Goal: Transaction & Acquisition: Book appointment/travel/reservation

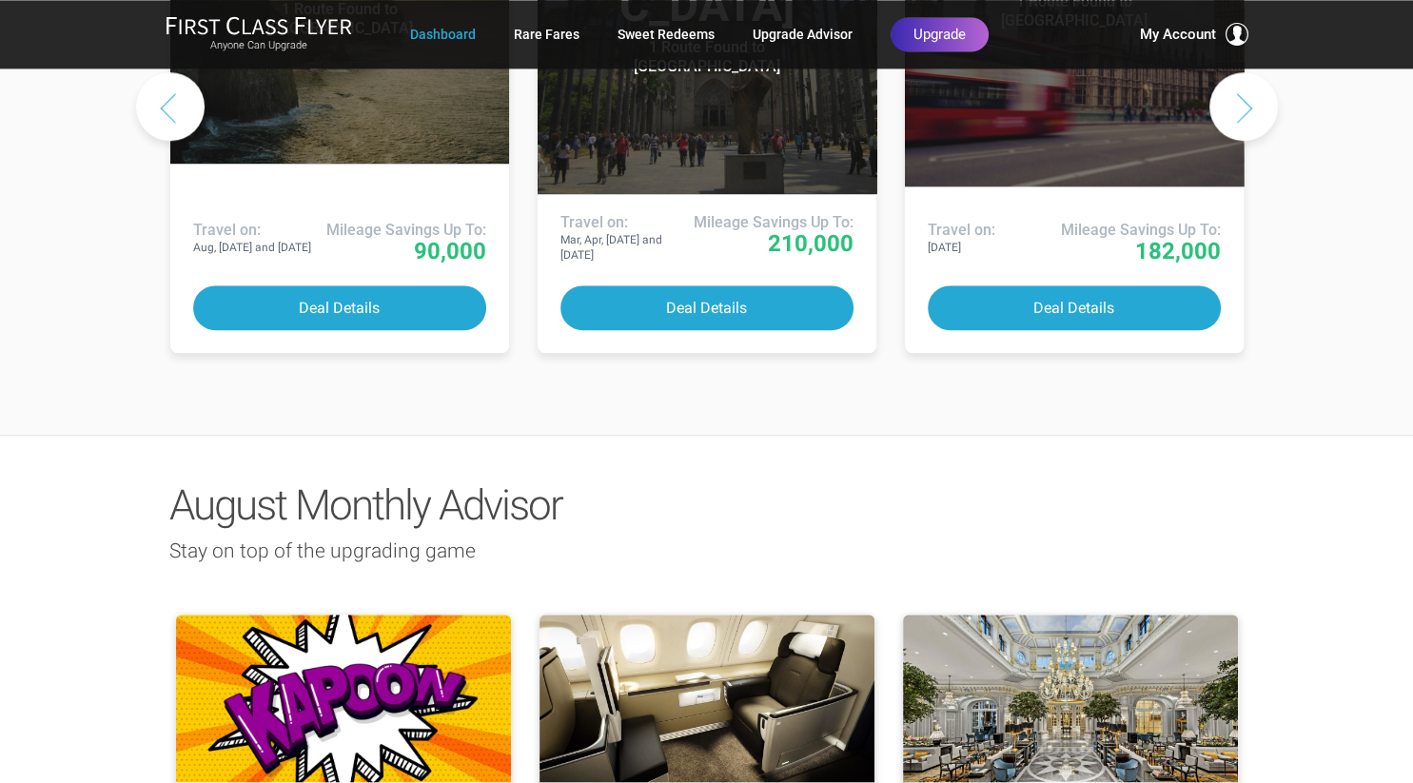
scroll to position [1305, 0]
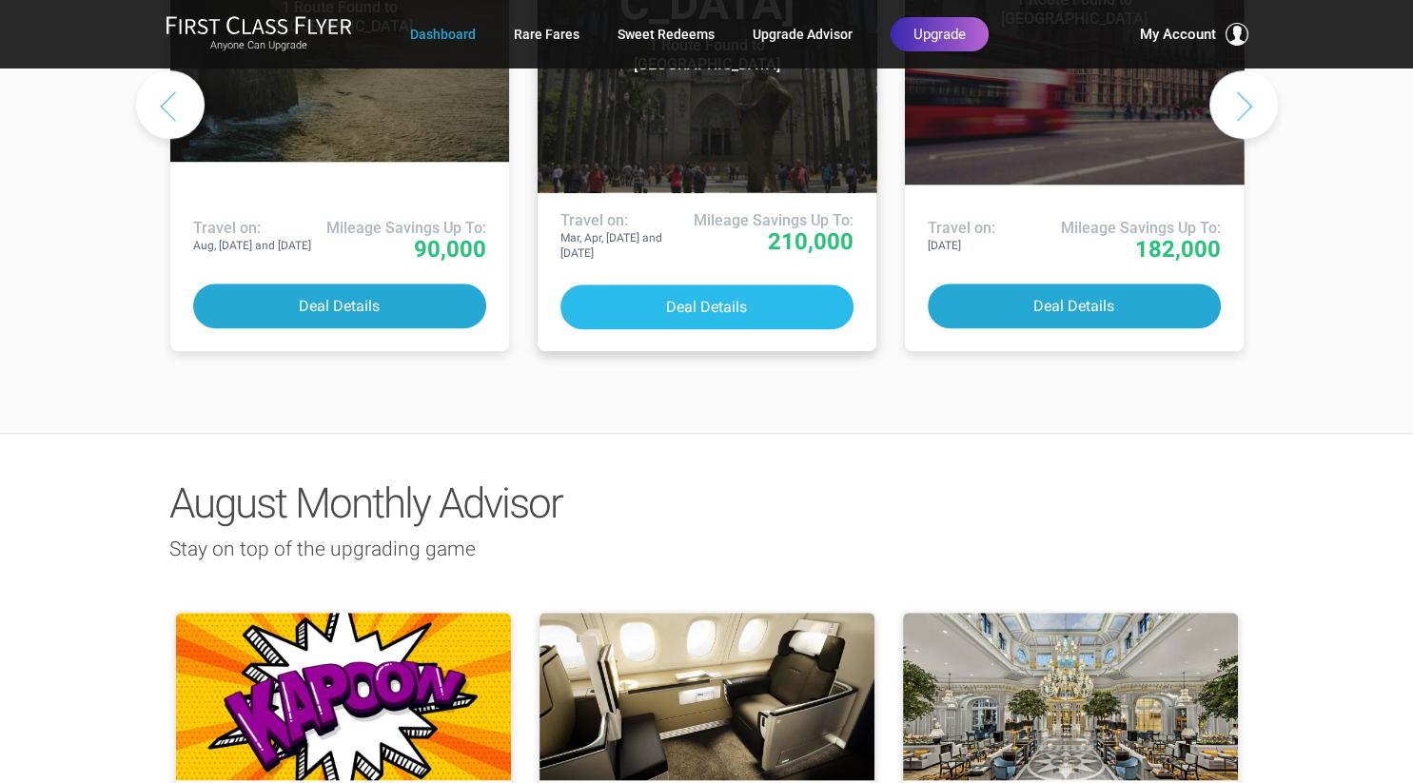
click at [710, 284] on button "Deal Details" at bounding box center [706, 306] width 293 height 45
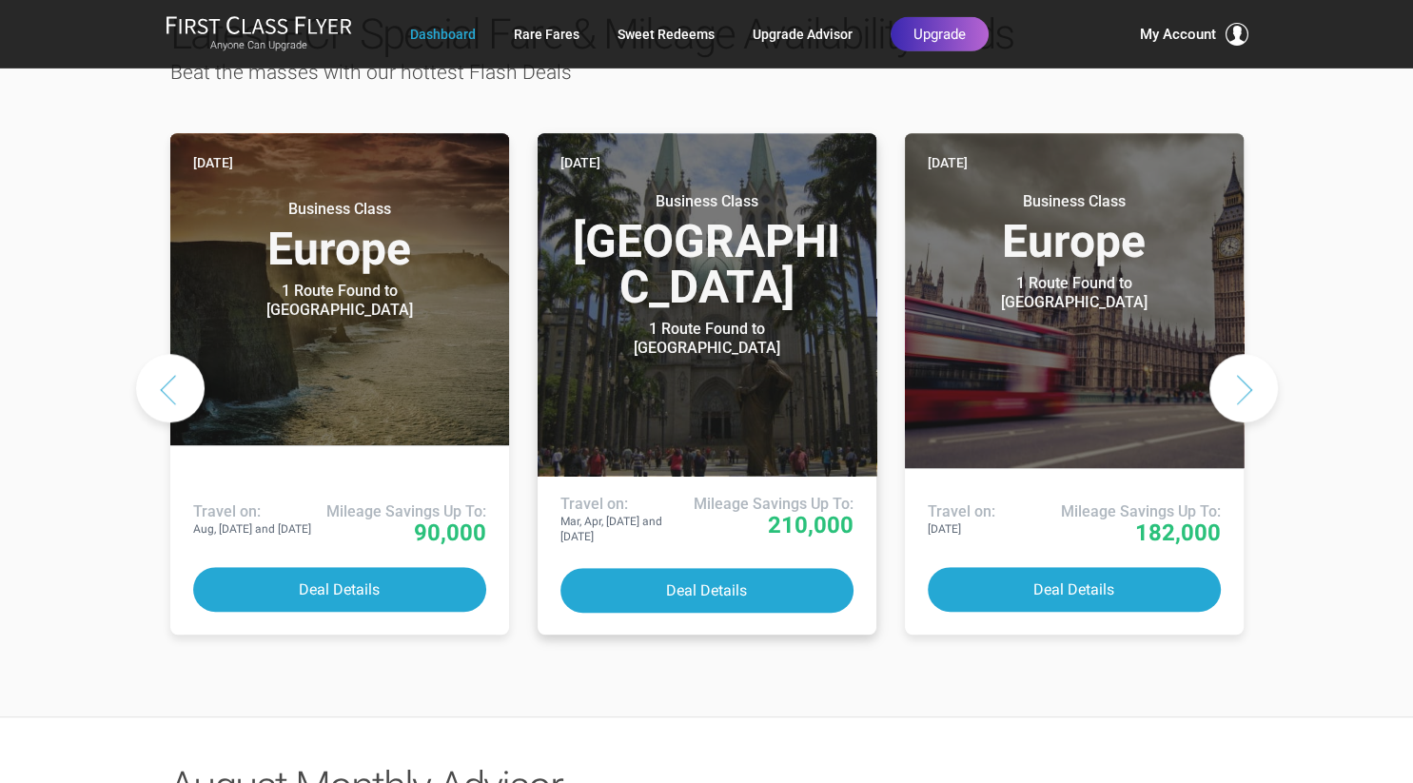
scroll to position [1005, 0]
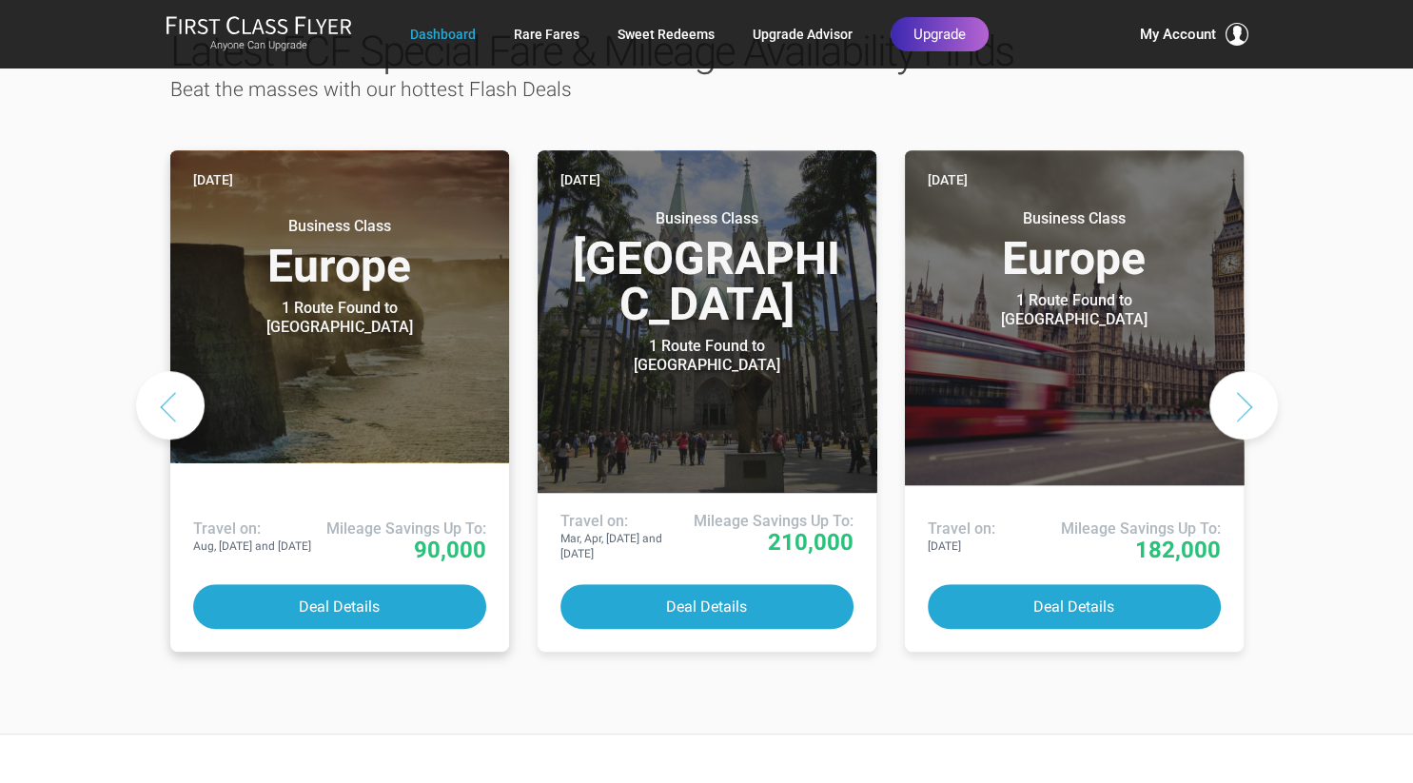
click at [349, 295] on header "Today Business Class Europe 1 Route Found to Dublin Use These Miles / Points:" at bounding box center [339, 306] width 339 height 312
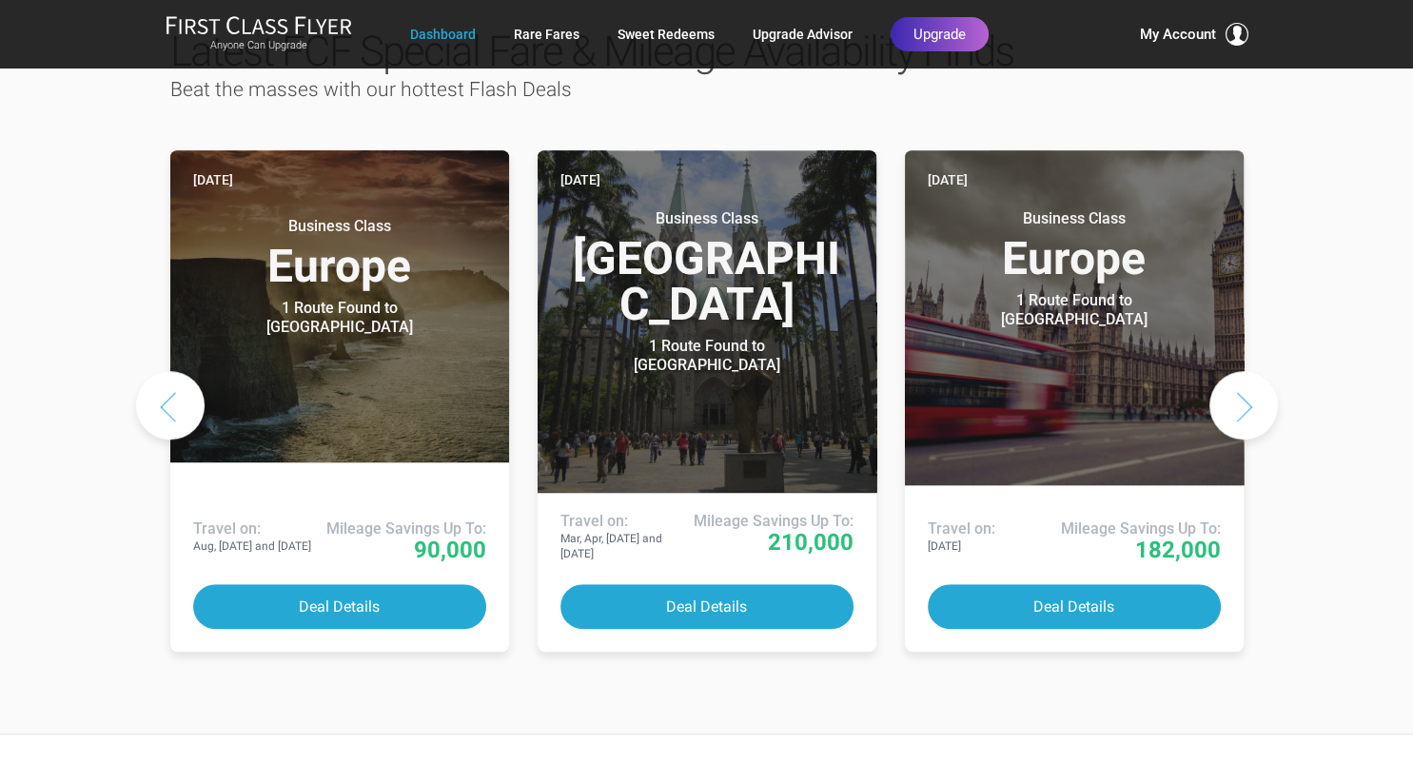
click at [1242, 371] on button "Next slide" at bounding box center [1243, 405] width 68 height 68
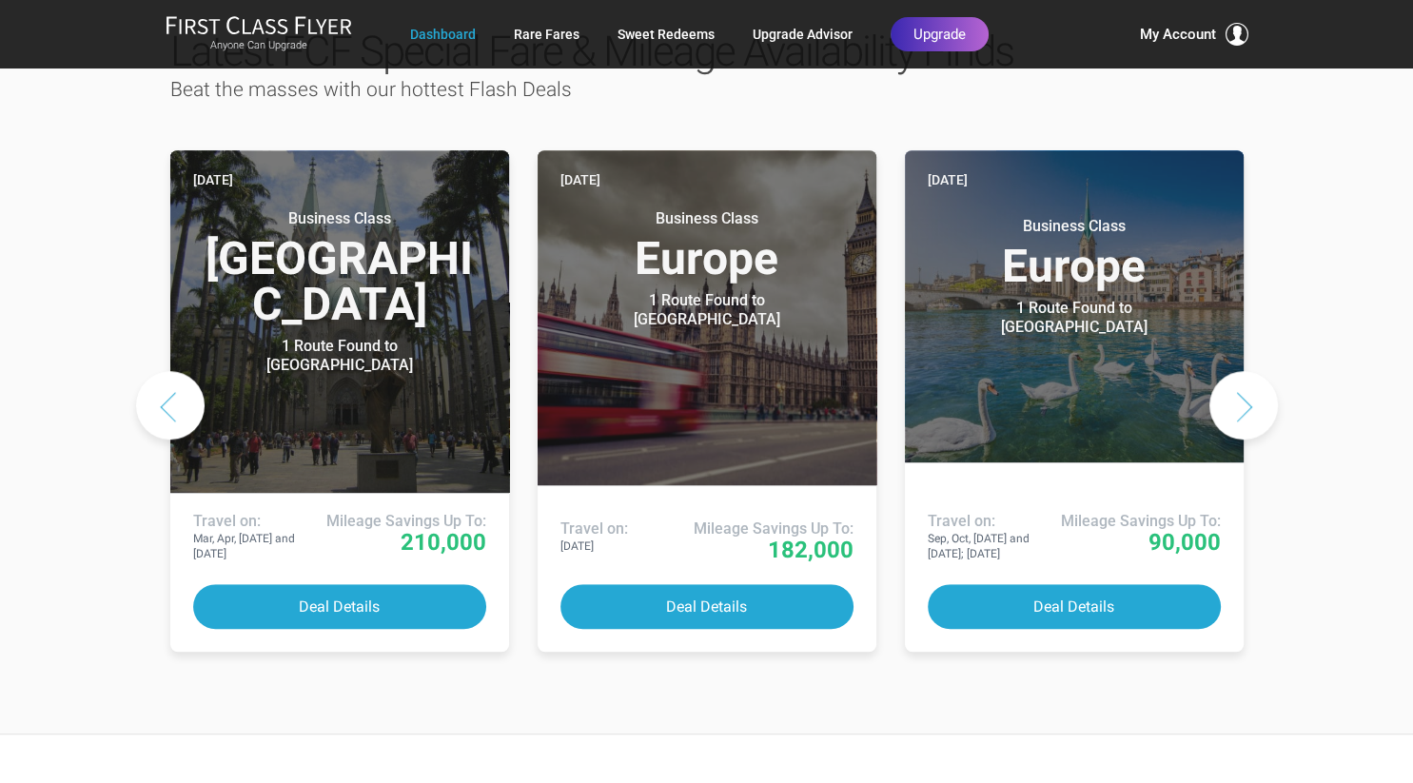
click at [1245, 371] on button "Next slide" at bounding box center [1243, 405] width 68 height 68
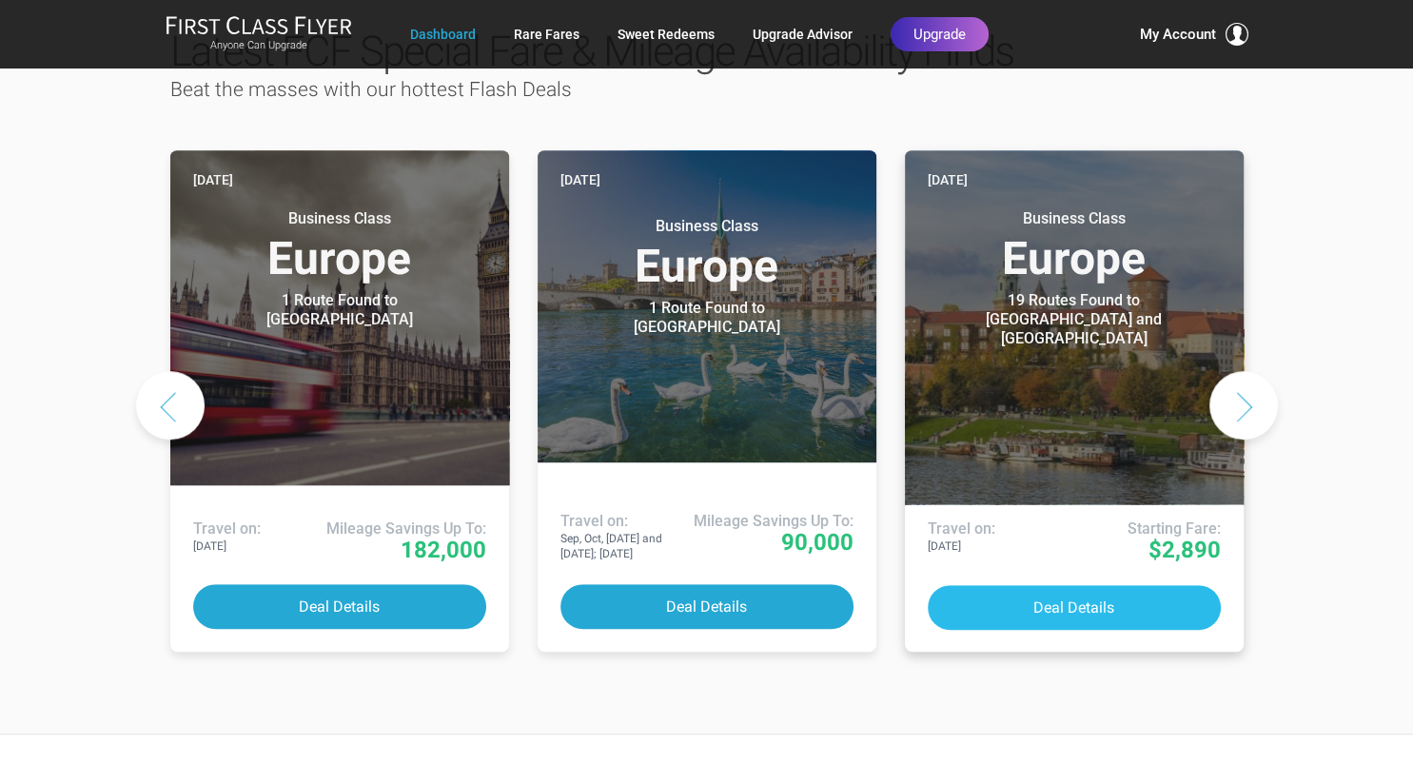
click at [1094, 585] on button "Deal Details" at bounding box center [1074, 607] width 293 height 45
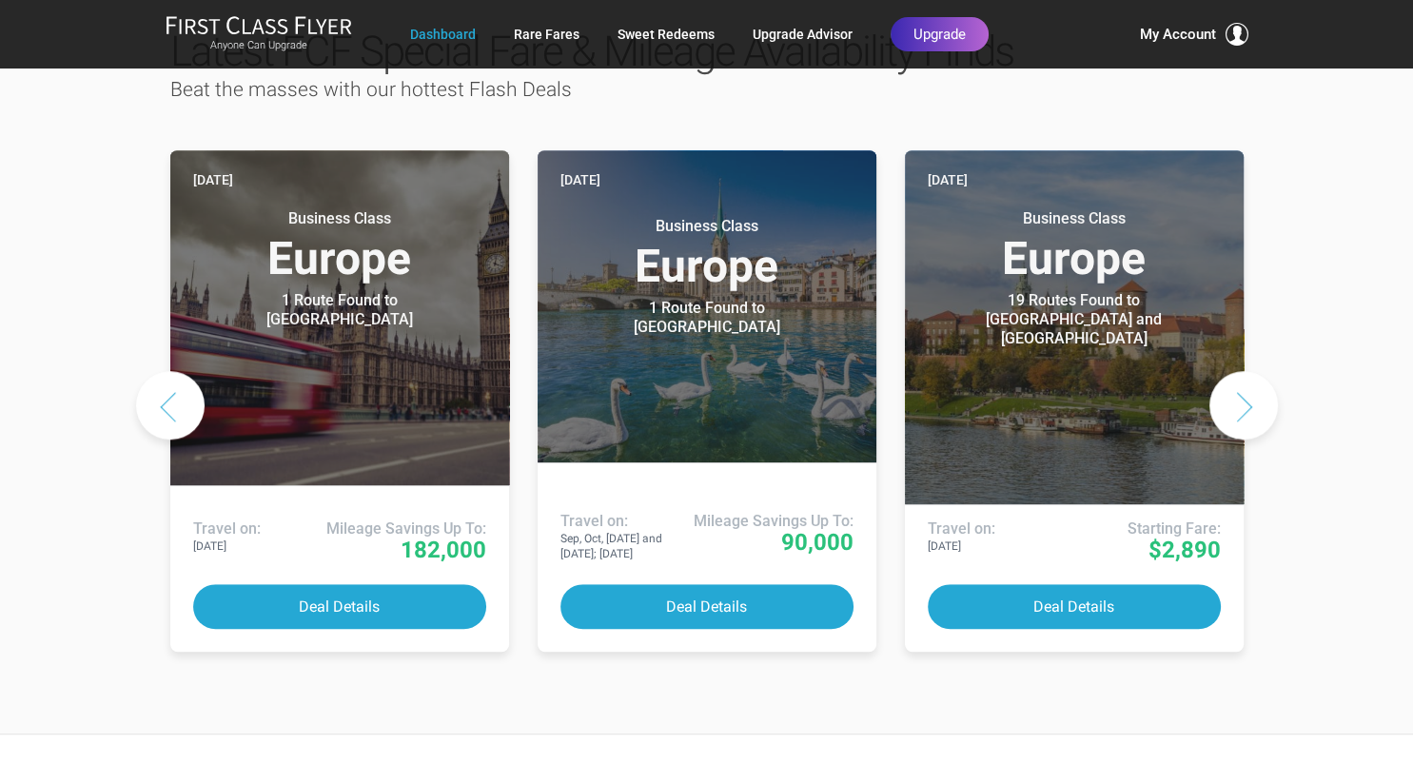
click at [1250, 371] on button "Next slide" at bounding box center [1243, 405] width 68 height 68
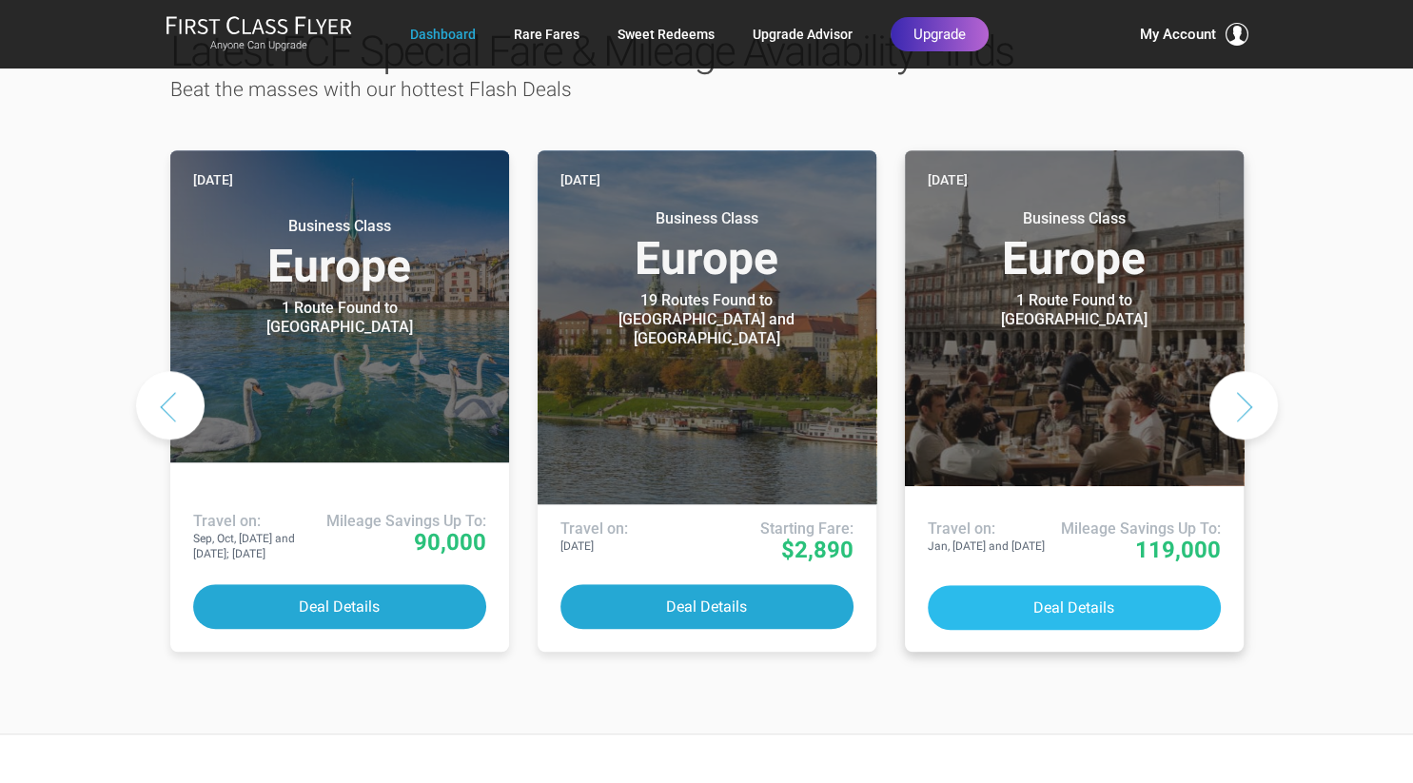
click at [1079, 585] on button "Deal Details" at bounding box center [1074, 607] width 293 height 45
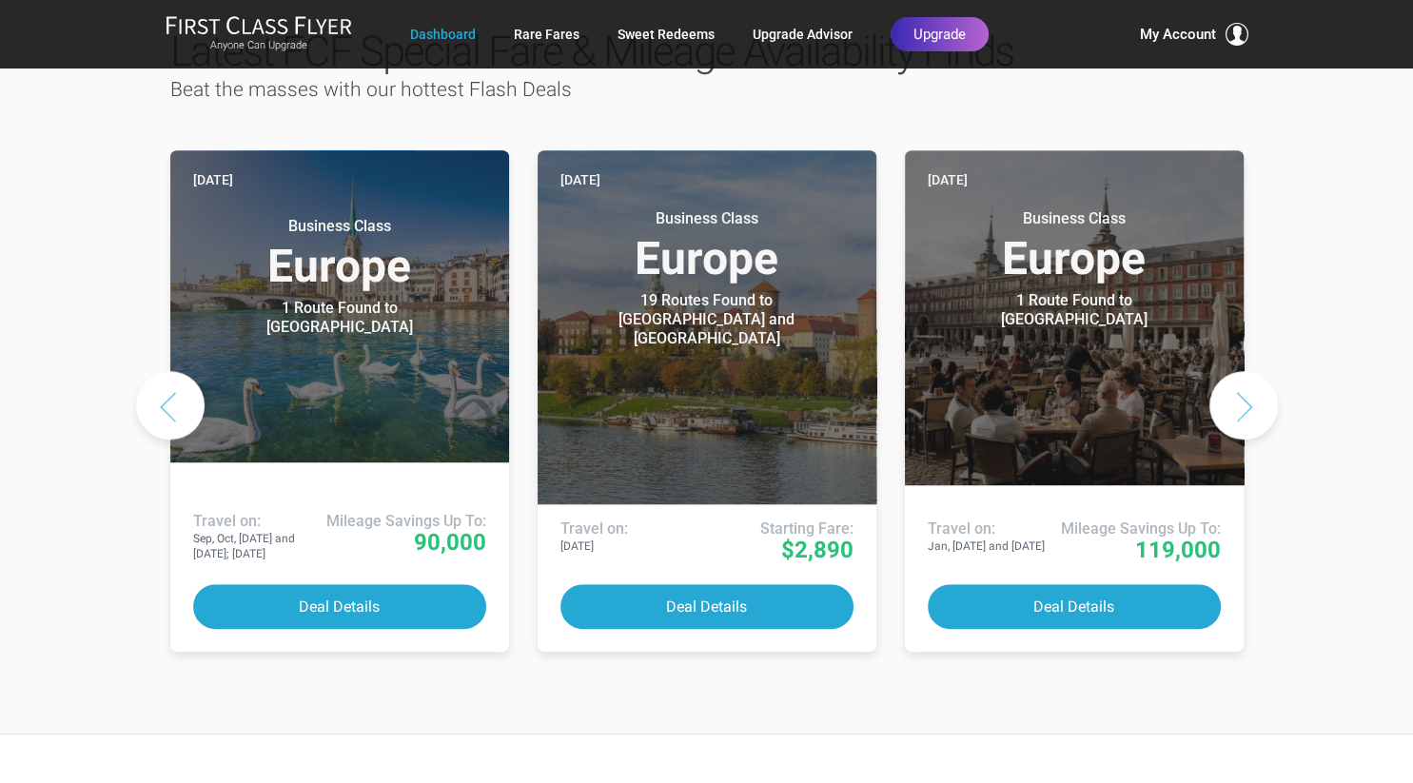
click at [1242, 371] on button "Next slide" at bounding box center [1243, 405] width 68 height 68
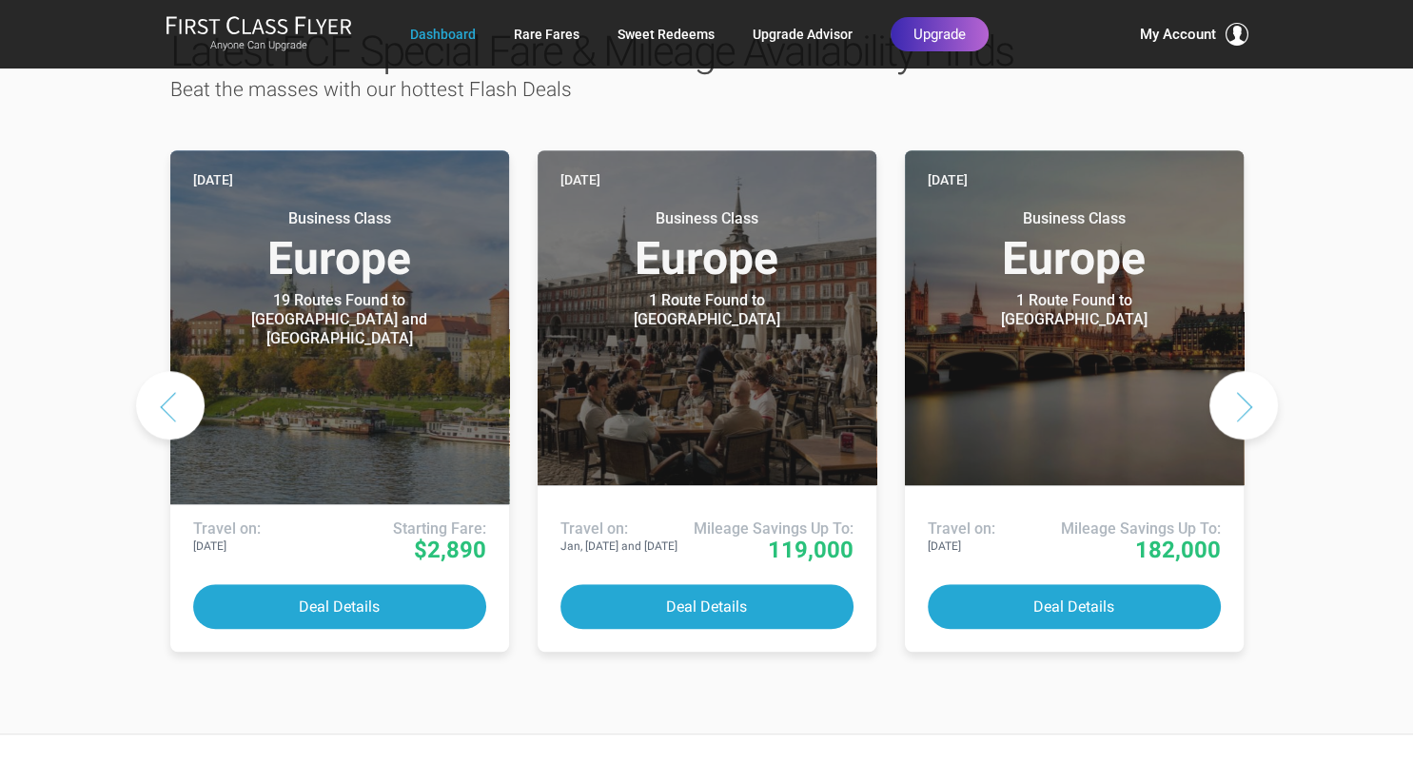
click at [1243, 371] on button "Next slide" at bounding box center [1243, 405] width 68 height 68
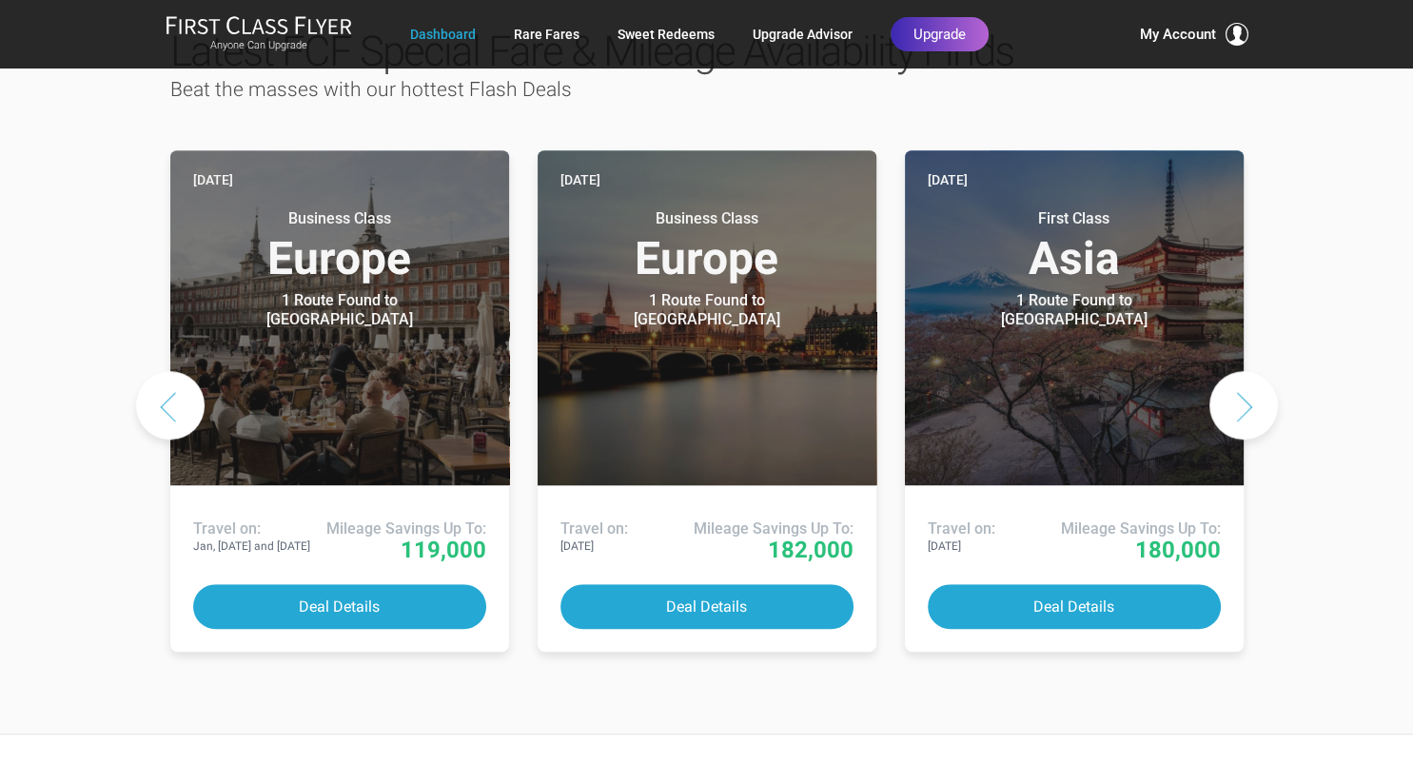
click at [1248, 371] on button "Next slide" at bounding box center [1243, 405] width 68 height 68
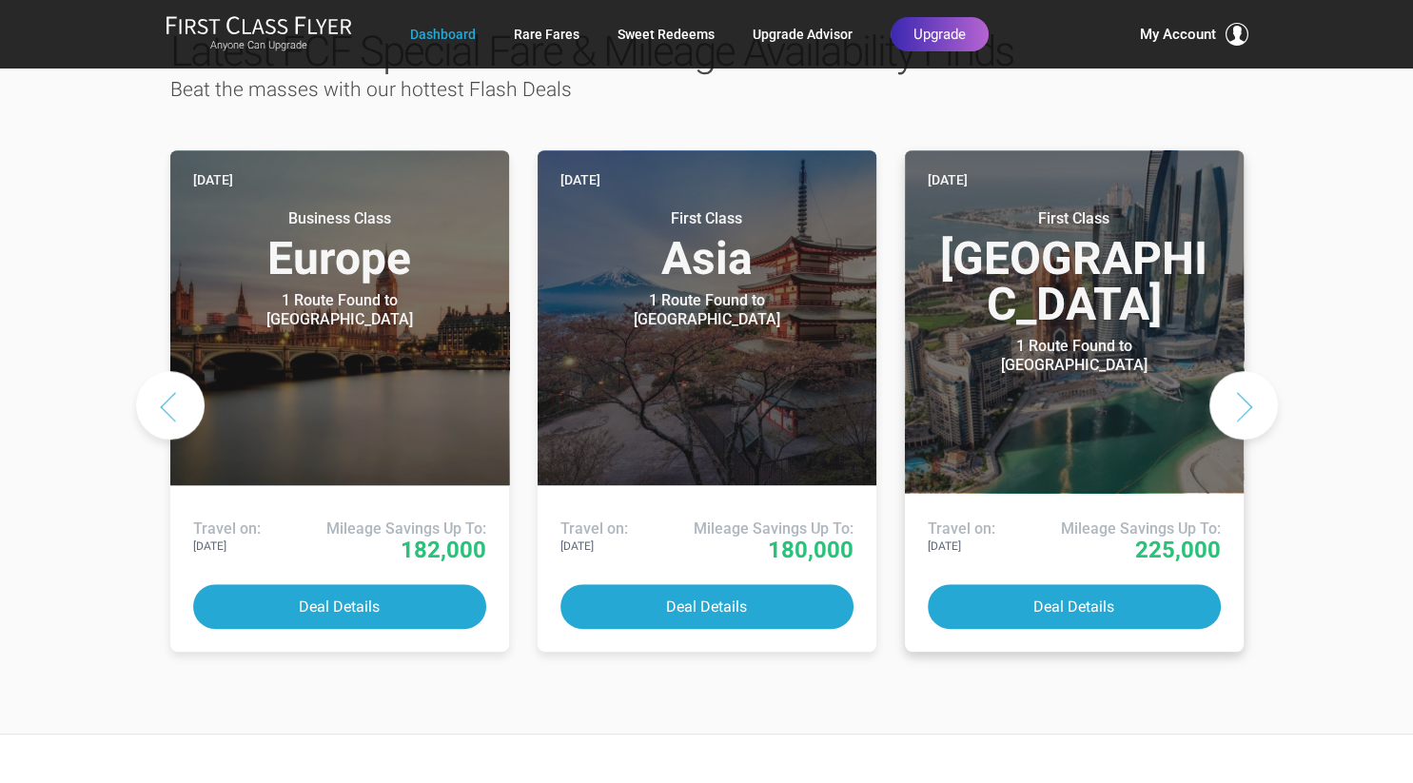
click at [1096, 361] on header "Yesterday First Class Middle East 1 Route Found to Abu Dhabi Use These Miles / …" at bounding box center [1074, 321] width 339 height 342
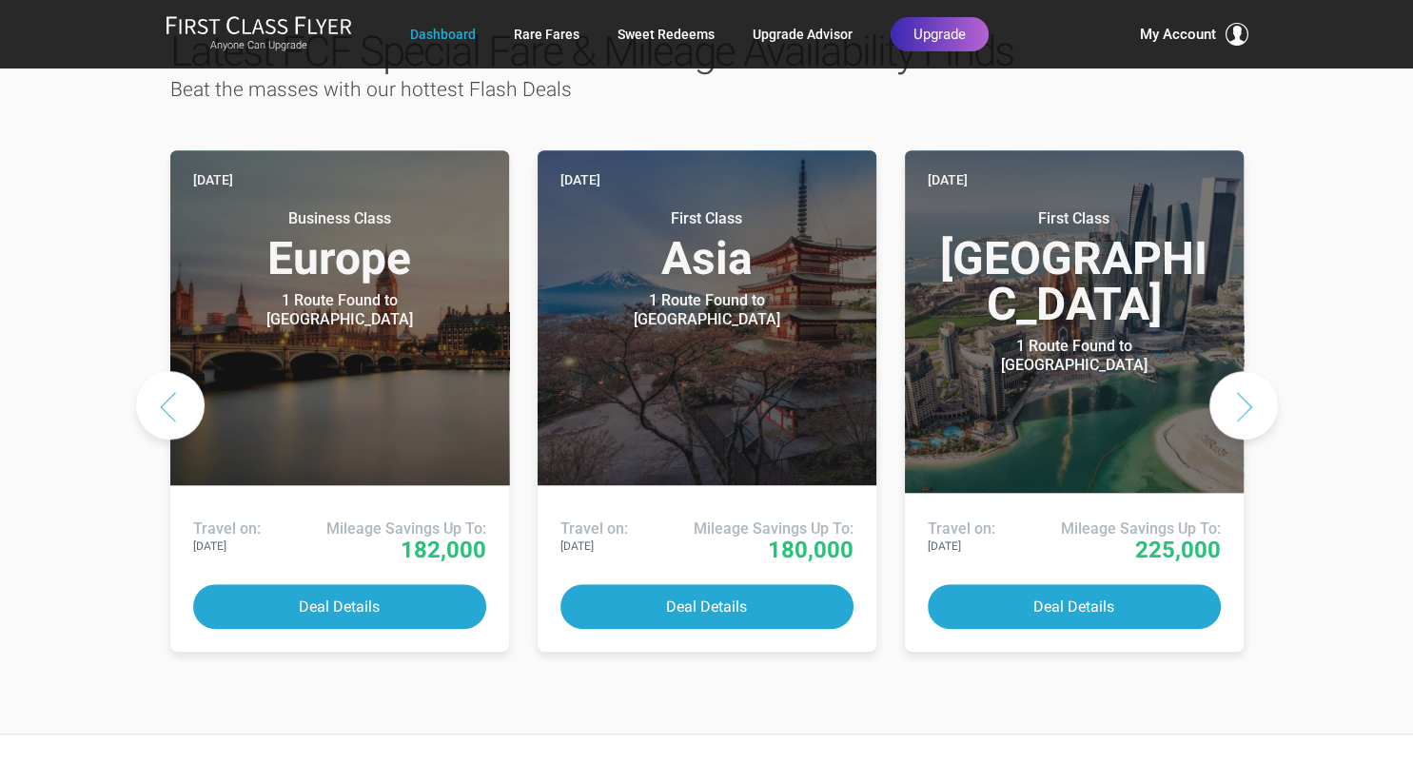
click at [1246, 371] on button "Next slide" at bounding box center [1243, 405] width 68 height 68
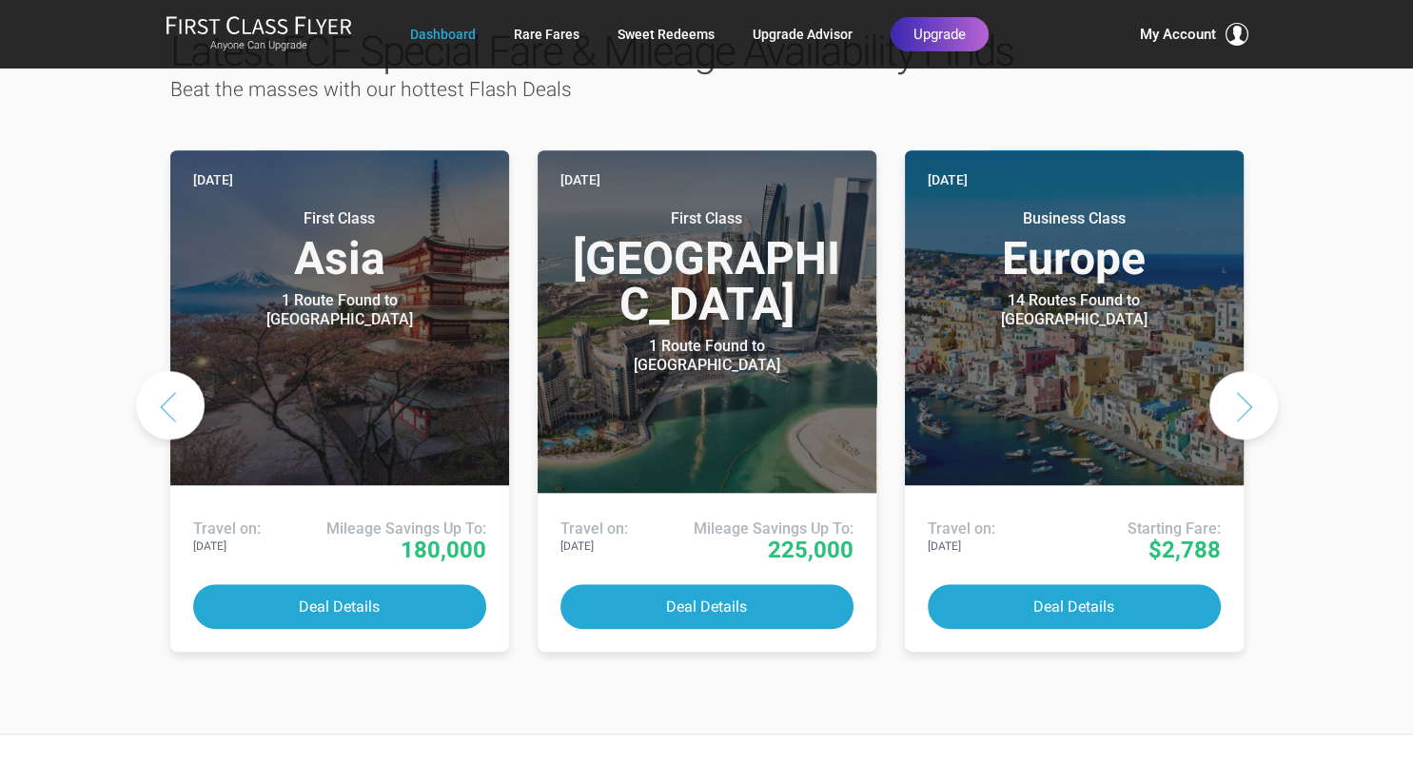
click at [1247, 371] on button "Next slide" at bounding box center [1243, 405] width 68 height 68
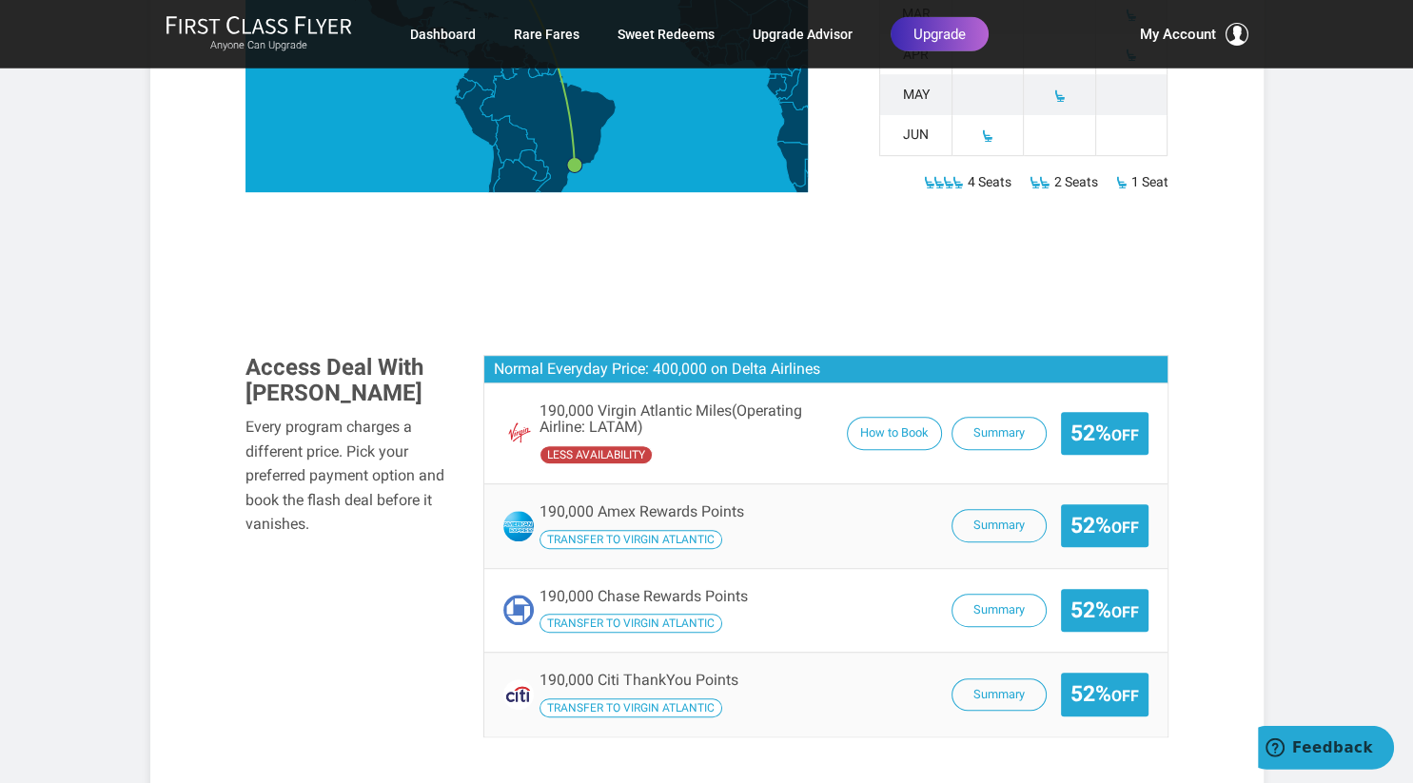
scroll to position [904, 0]
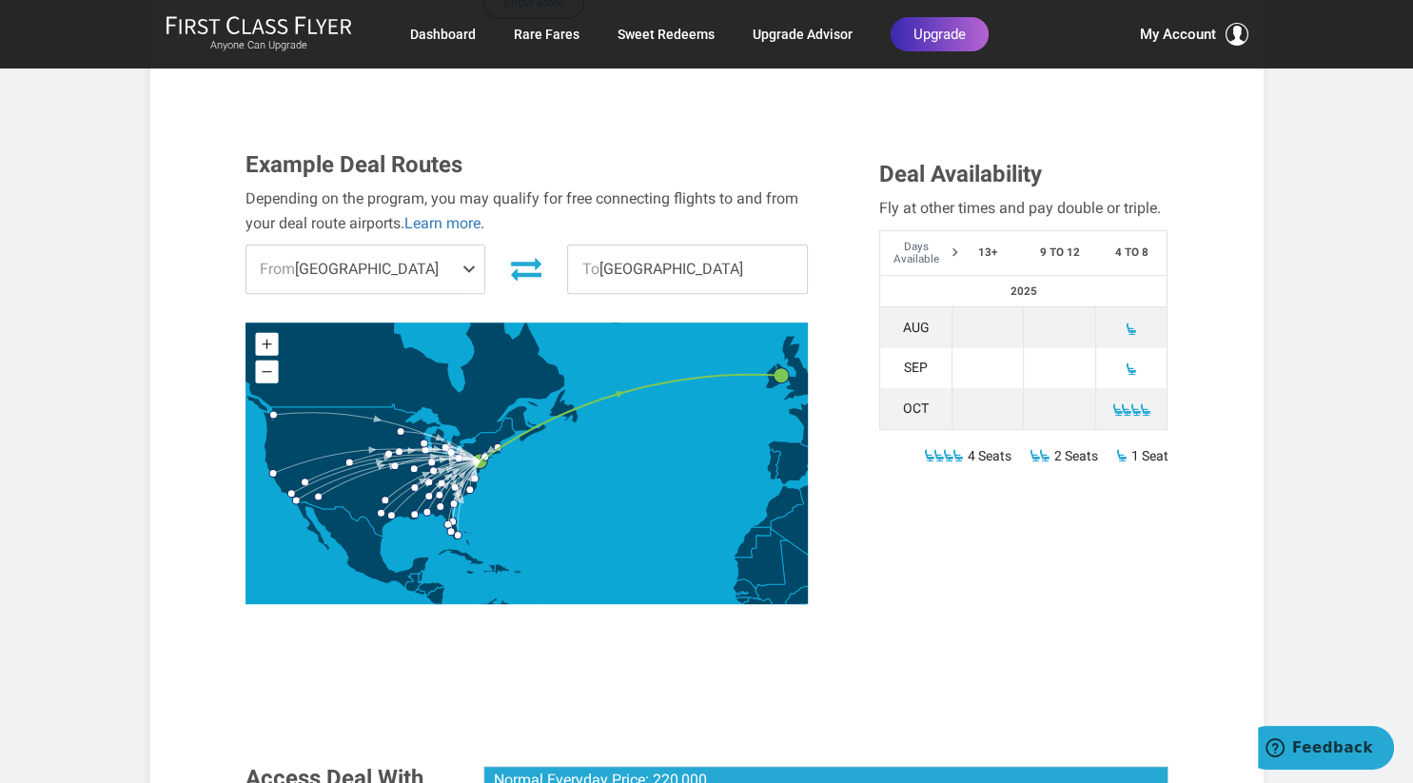
scroll to position [904, 0]
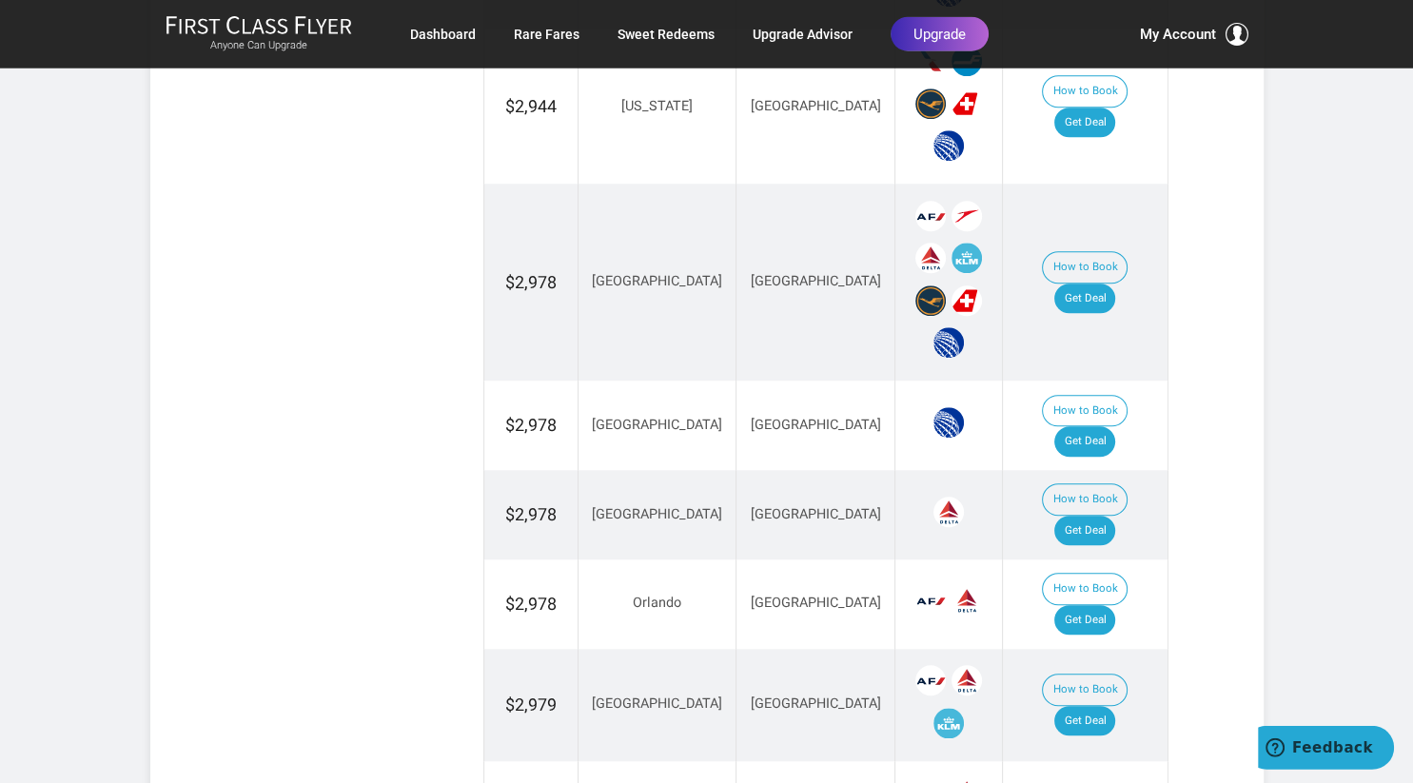
scroll to position [1507, 0]
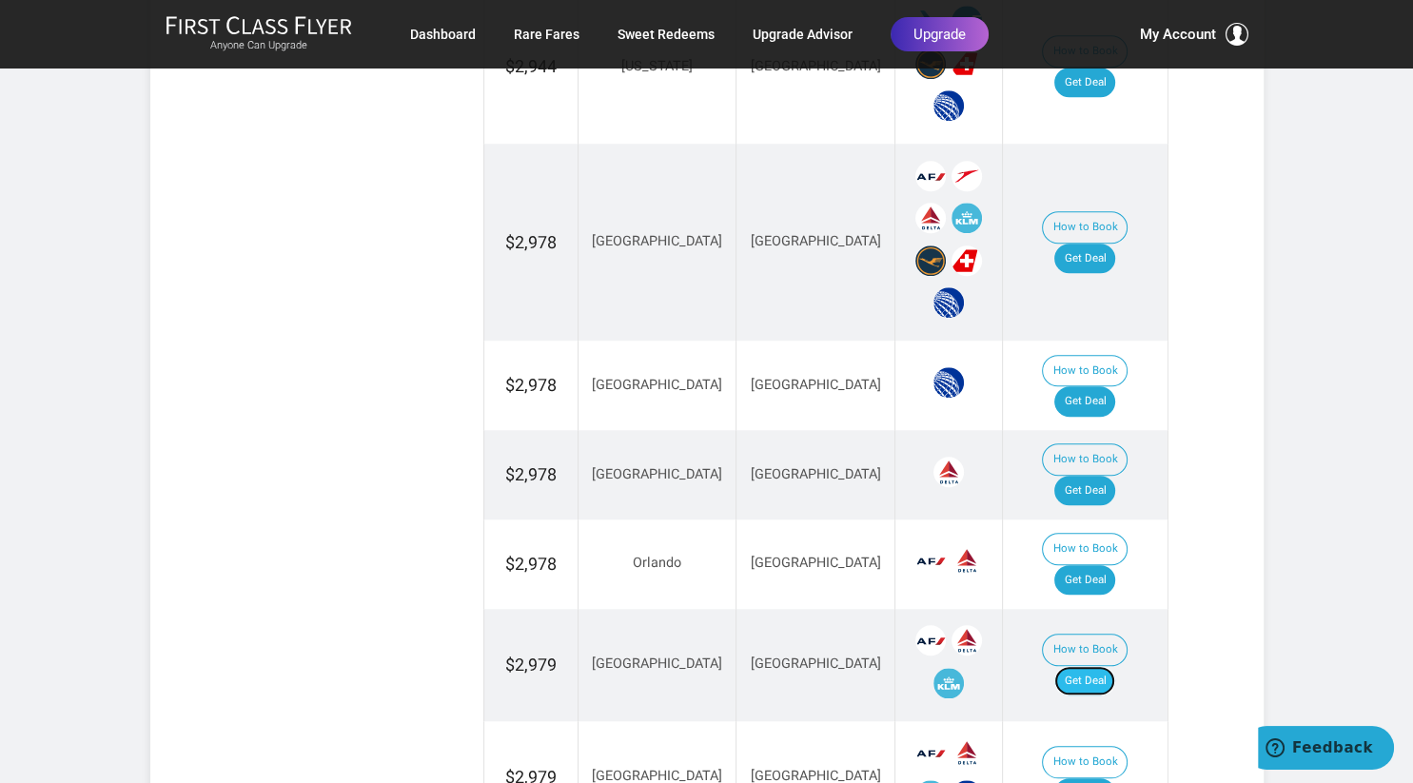
click at [1094, 666] on link "Get Deal" at bounding box center [1084, 681] width 61 height 30
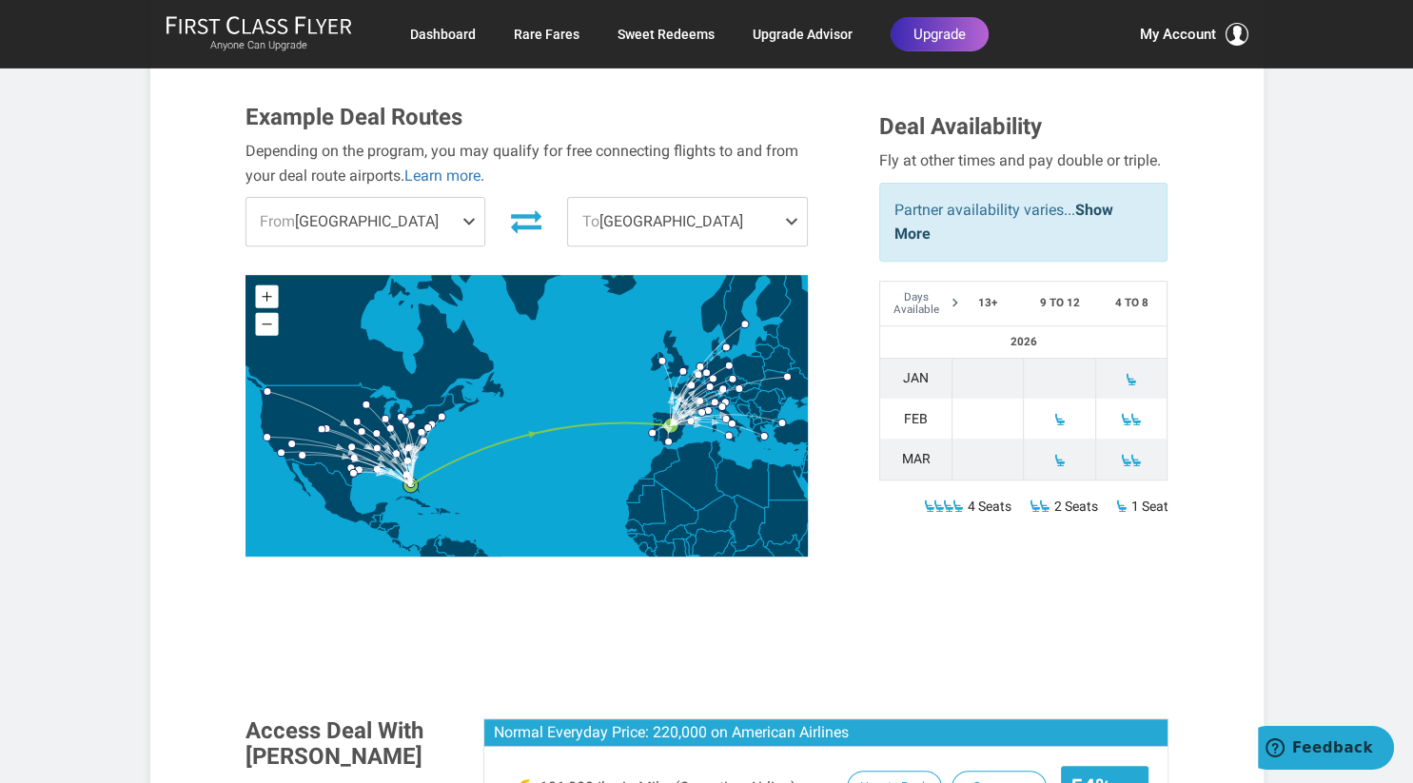
scroll to position [602, 0]
